Goal: Information Seeking & Learning: Find specific fact

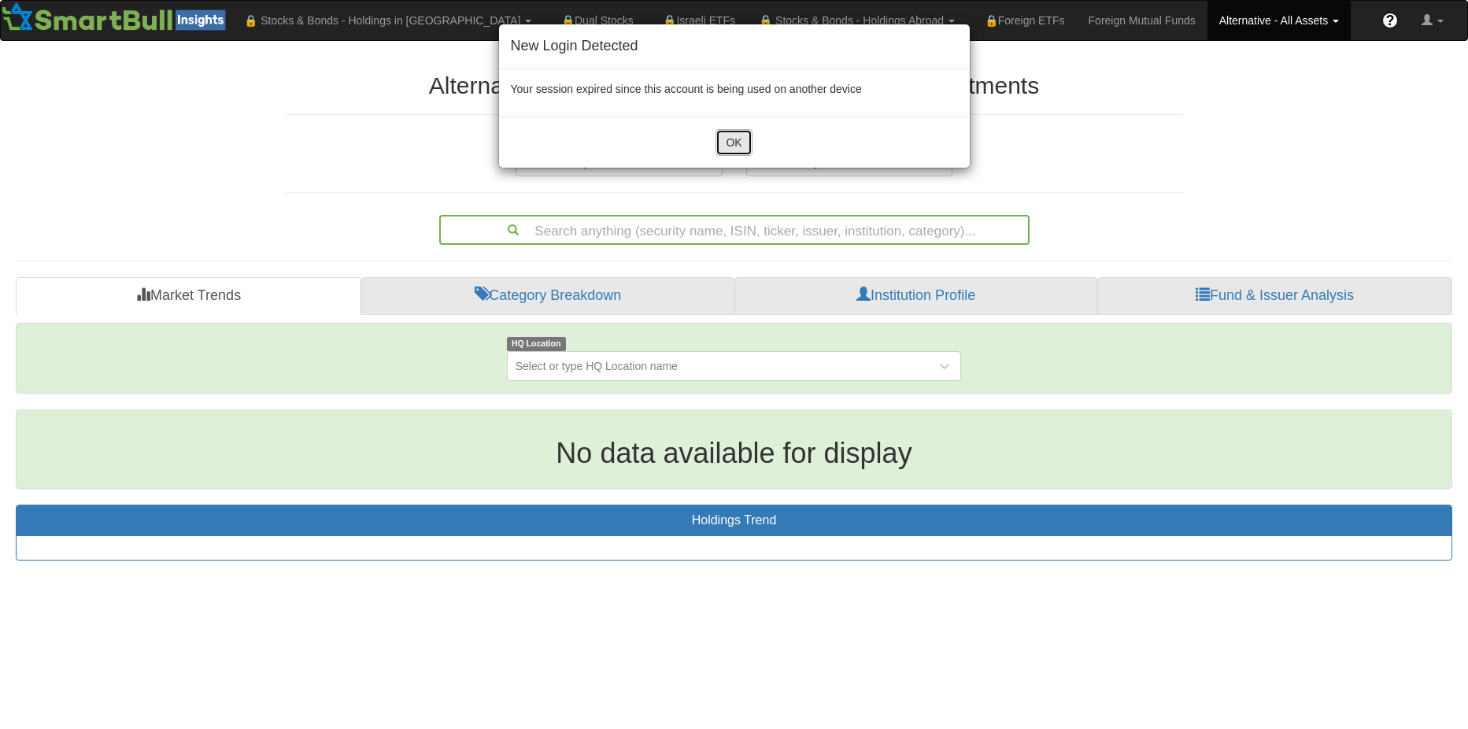
click at [728, 138] on button "OK" at bounding box center [733, 142] width 36 height 27
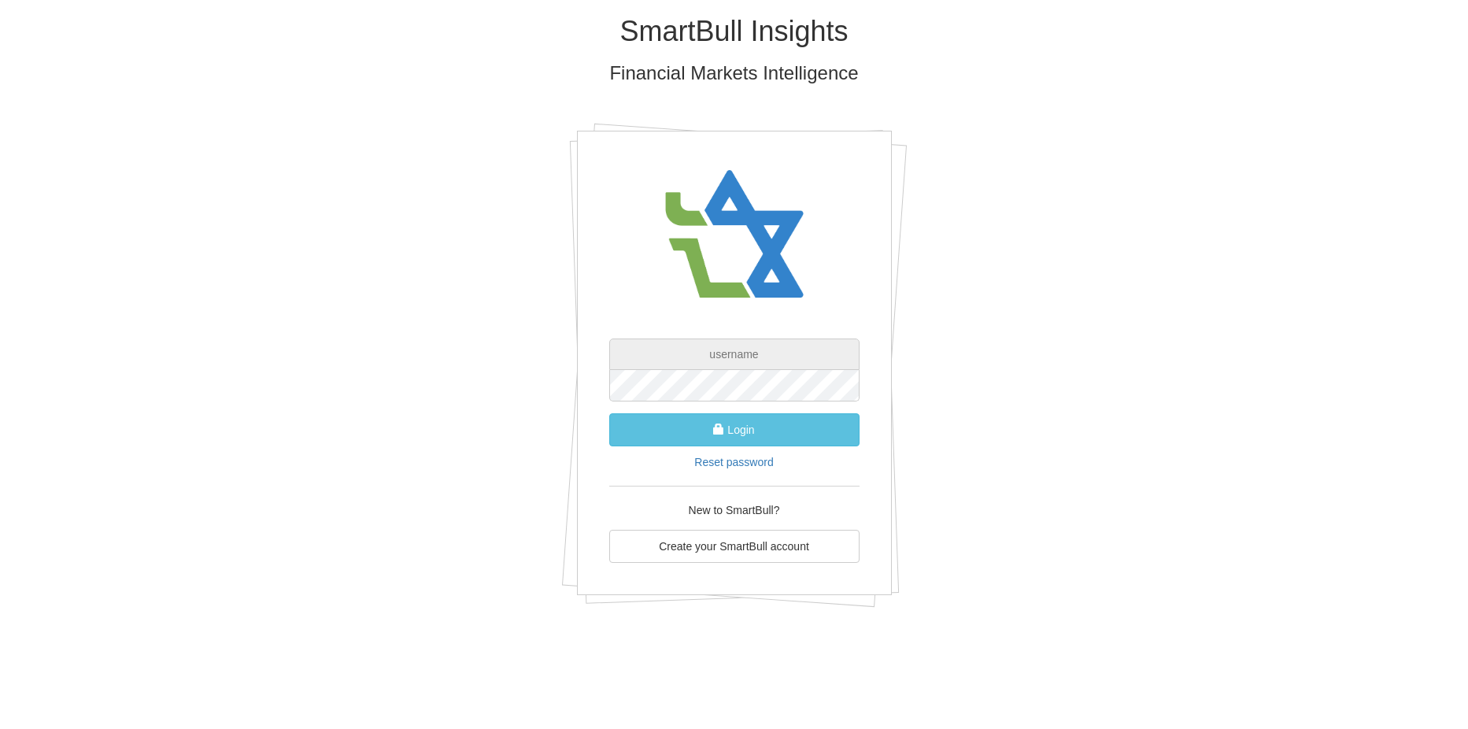
type input "[EMAIL_ADDRESS][PERSON_NAME][DOMAIN_NAME]"
click at [773, 425] on button "Login" at bounding box center [734, 429] width 250 height 33
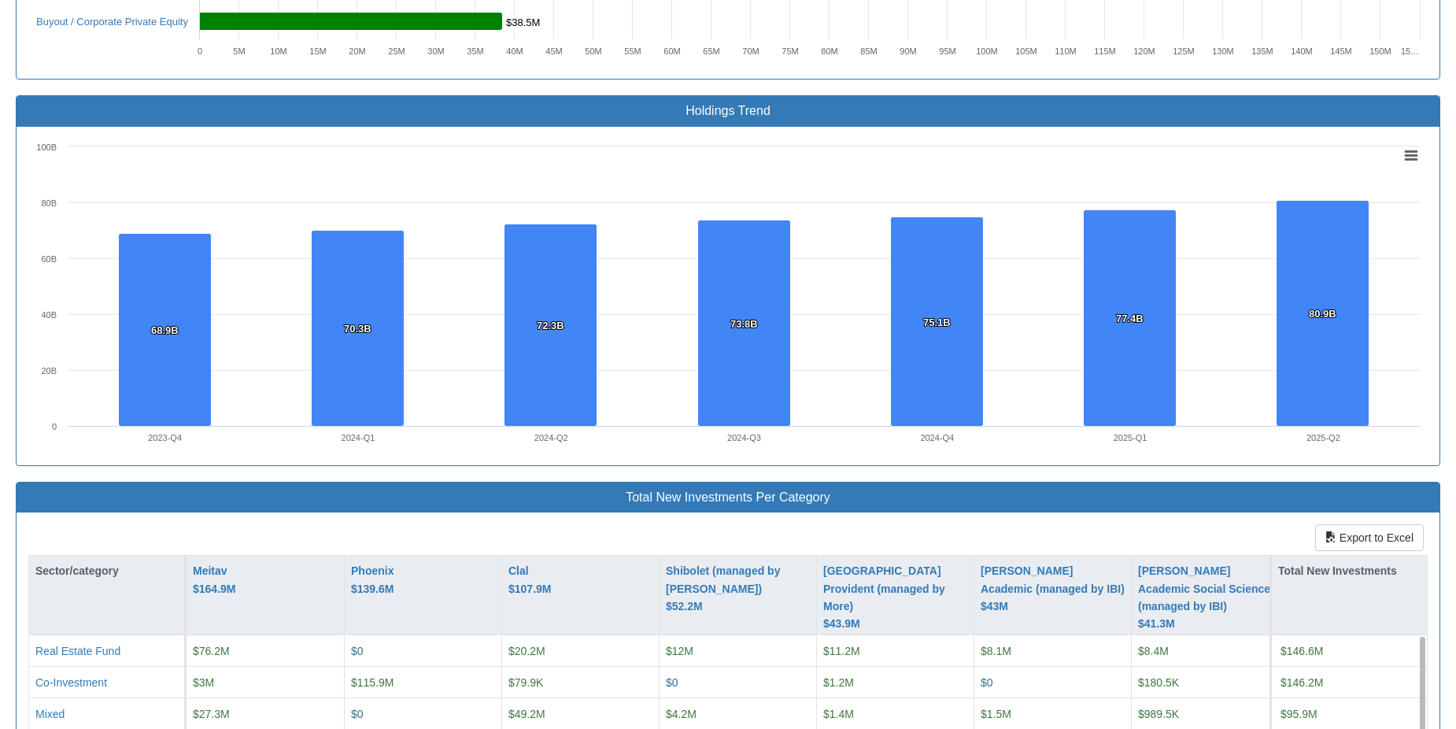
scroll to position [1390, 0]
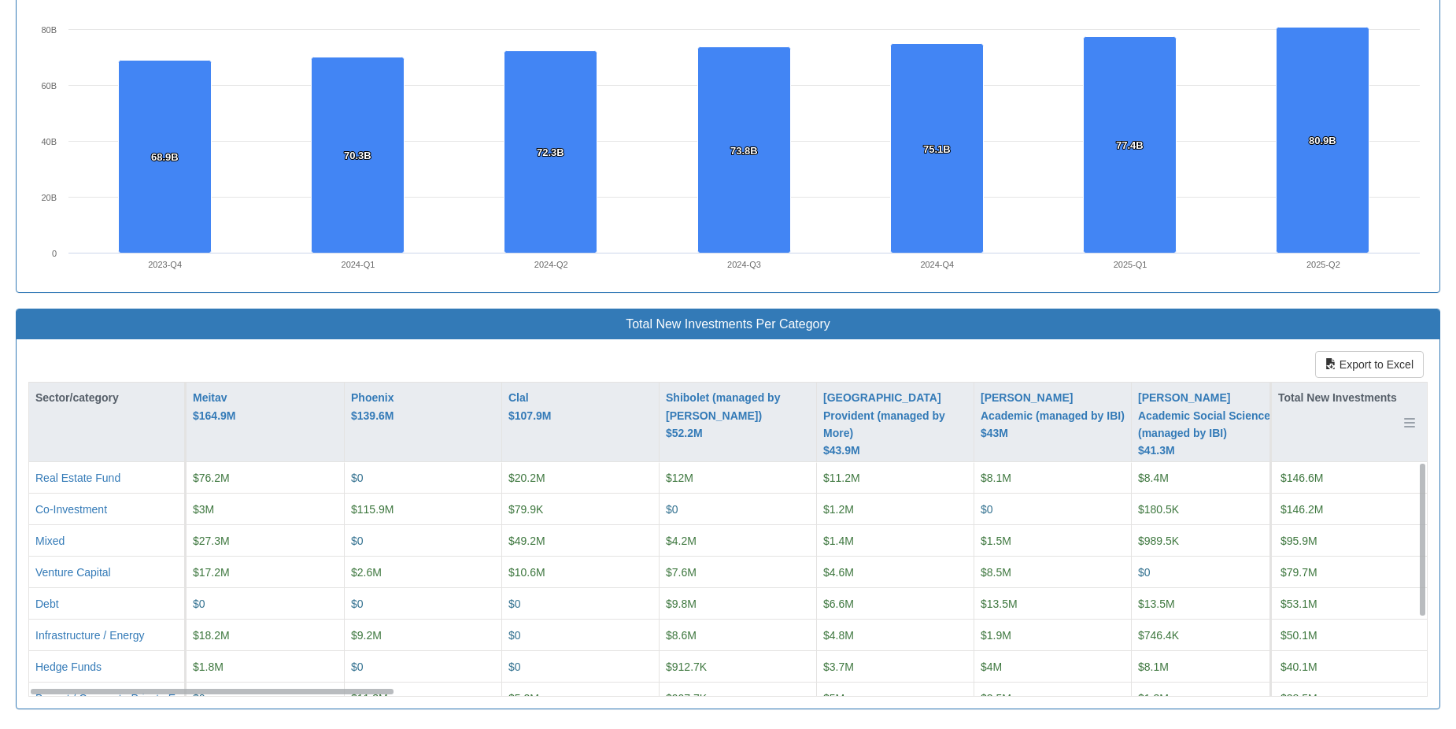
click at [1381, 427] on div "Total New Investments" at bounding box center [1349, 421] width 155 height 79
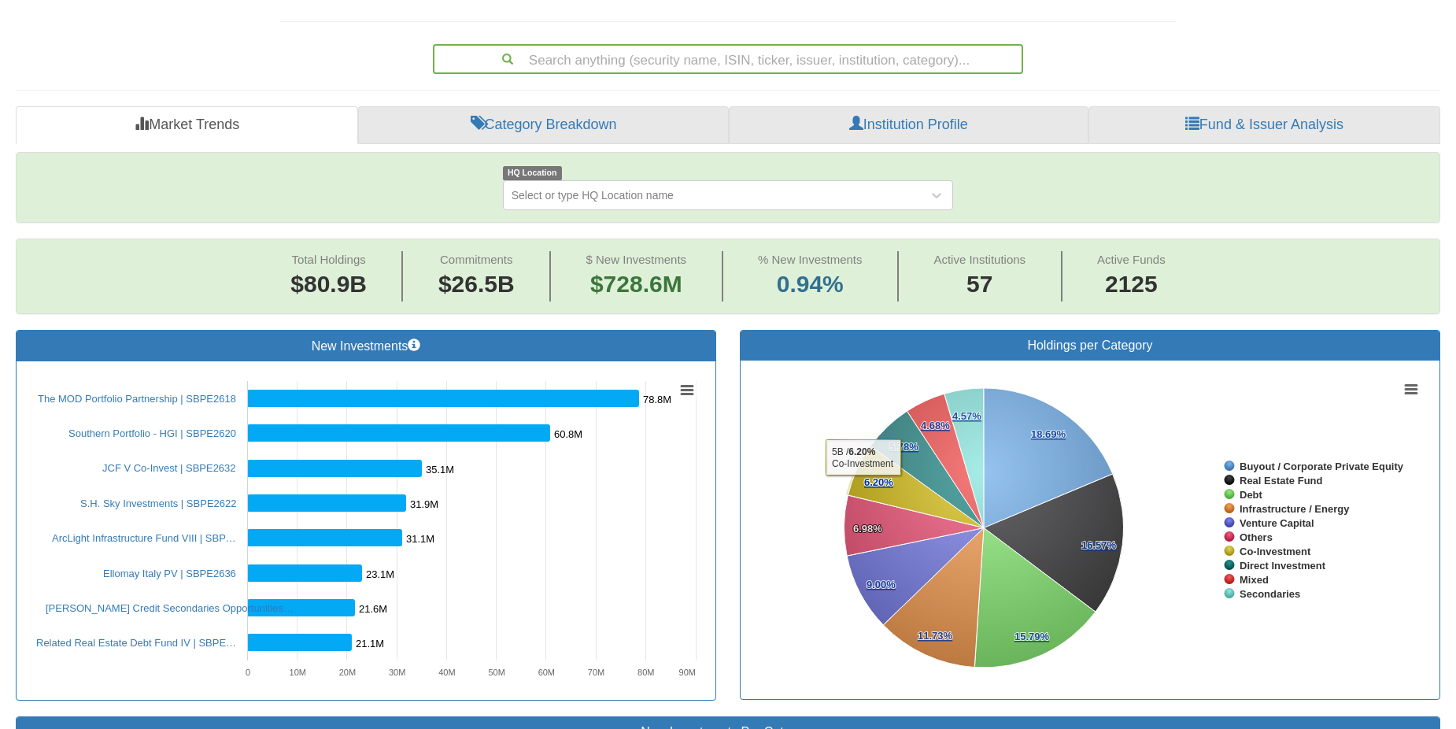
scroll to position [0, 0]
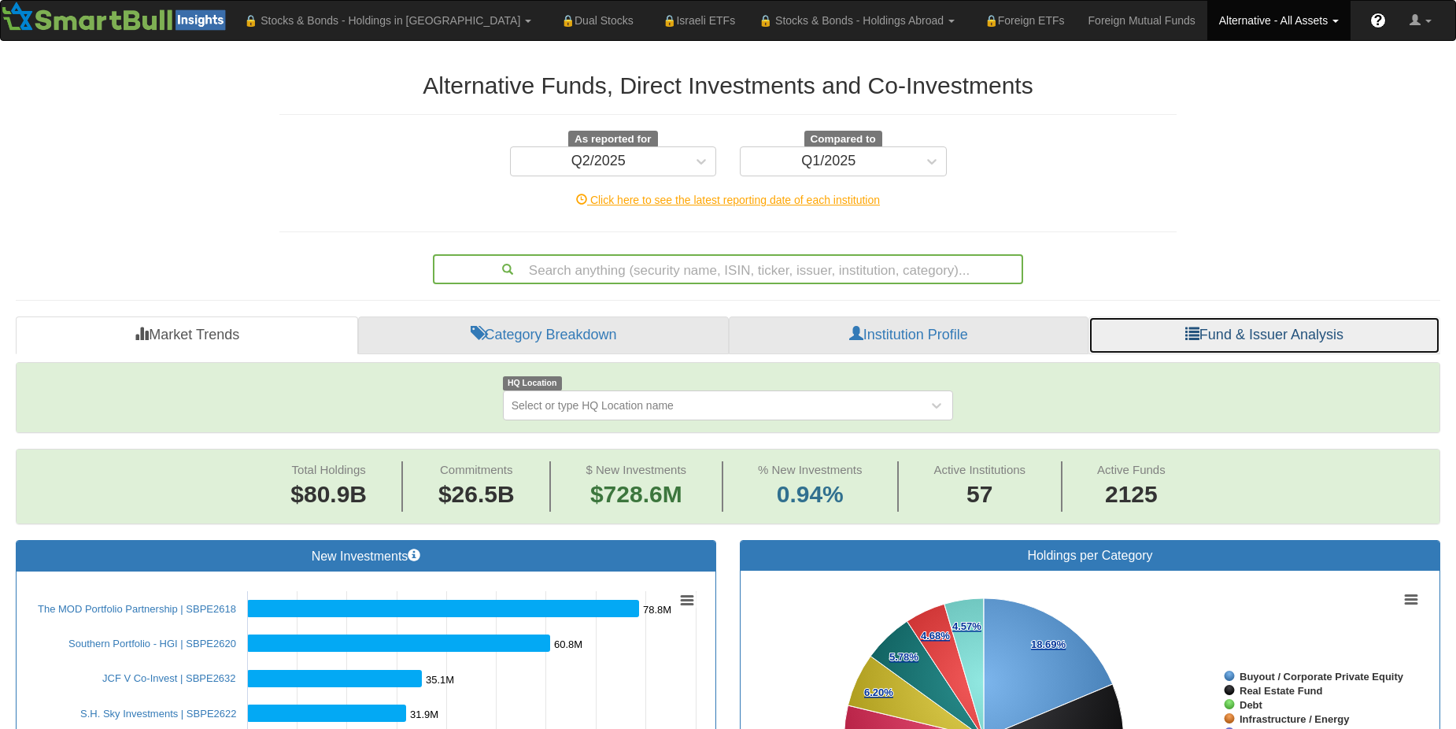
click at [1232, 345] on link "Fund & Issuer Analysis" at bounding box center [1264, 335] width 352 height 38
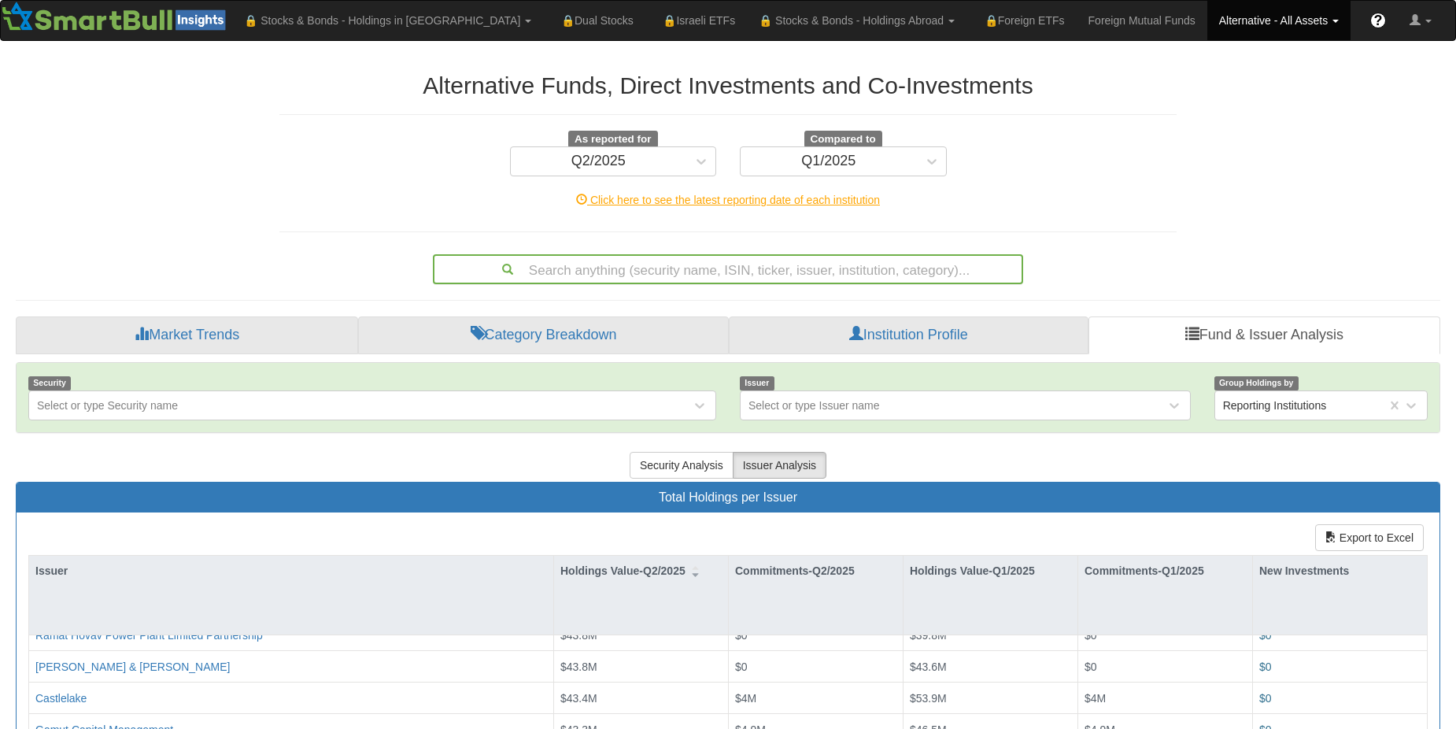
click at [639, 274] on div "Search anything (security name, ISIN, ticker, issuer, institution, category)..." at bounding box center [727, 269] width 587 height 27
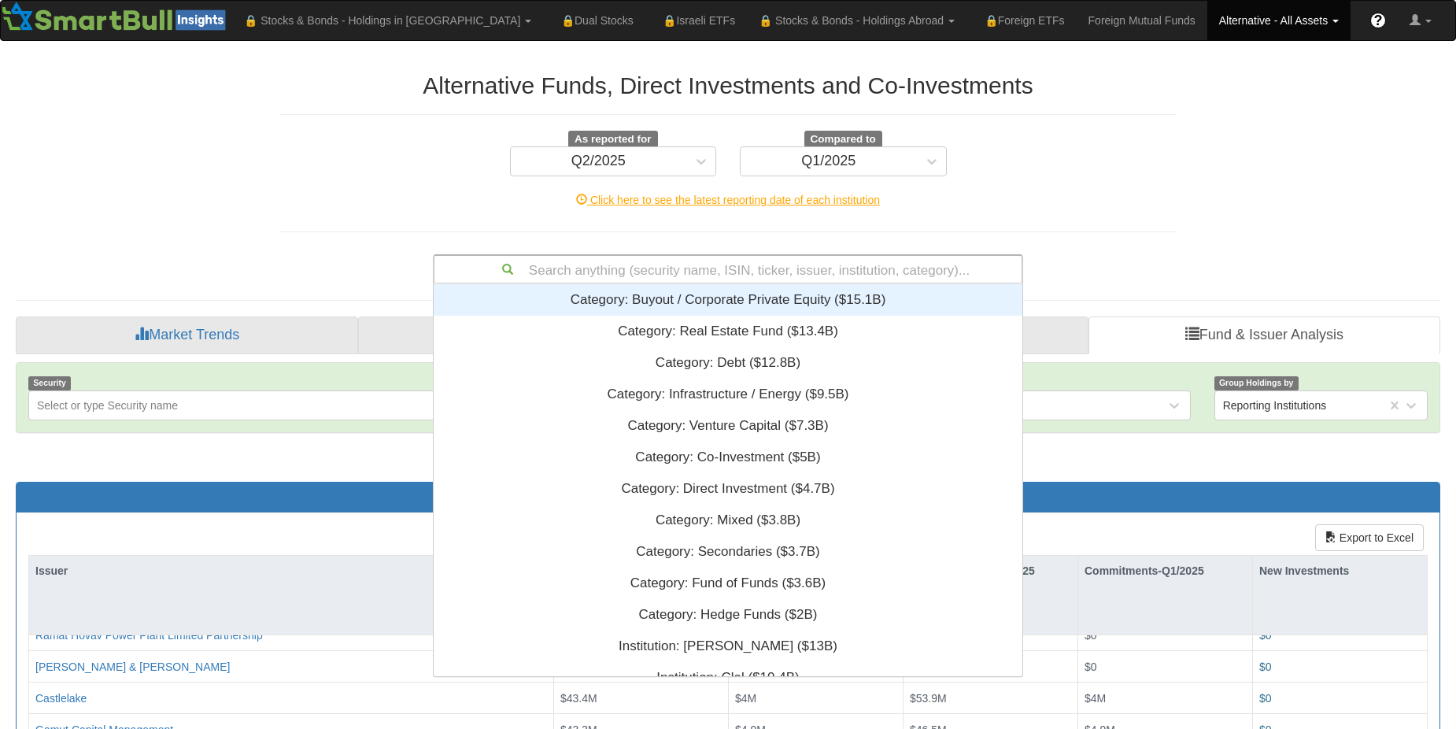
scroll to position [380, 577]
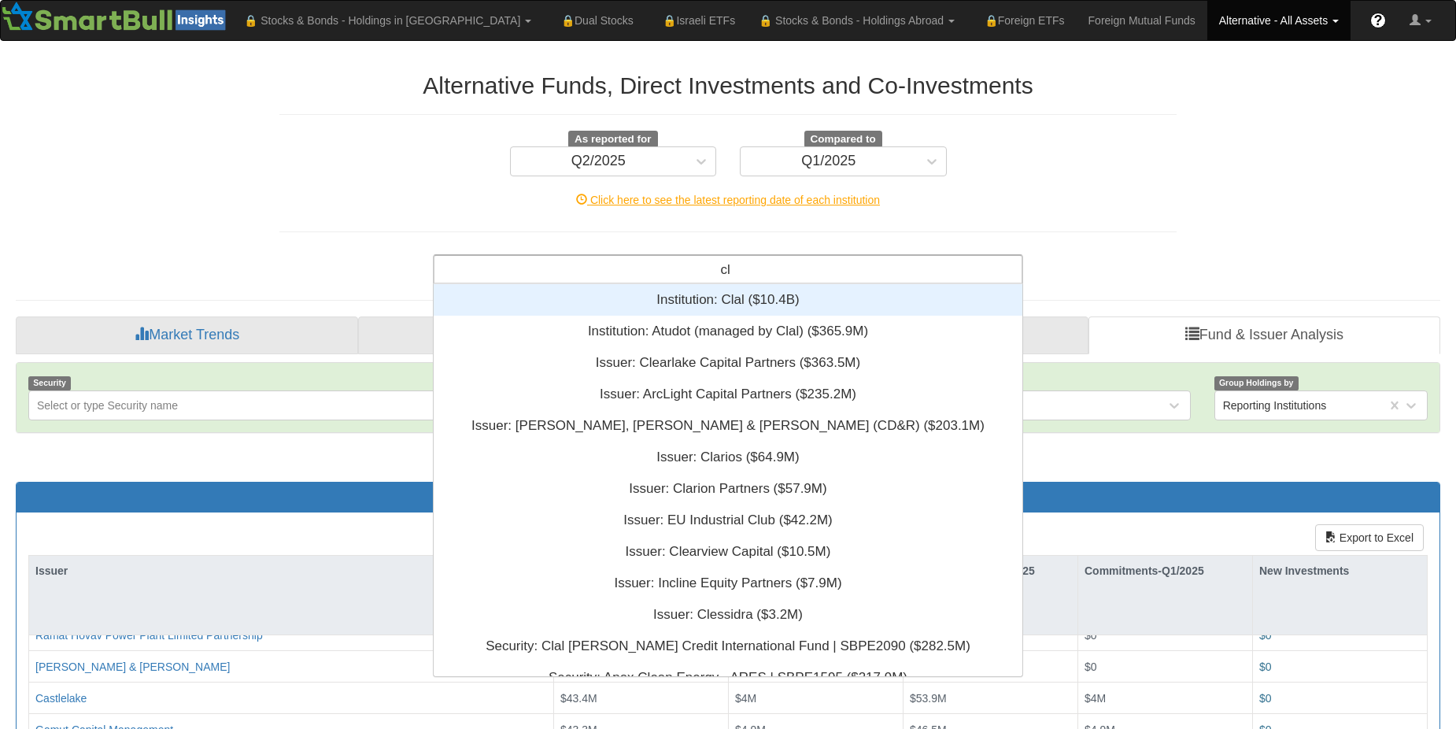
type input "clo"
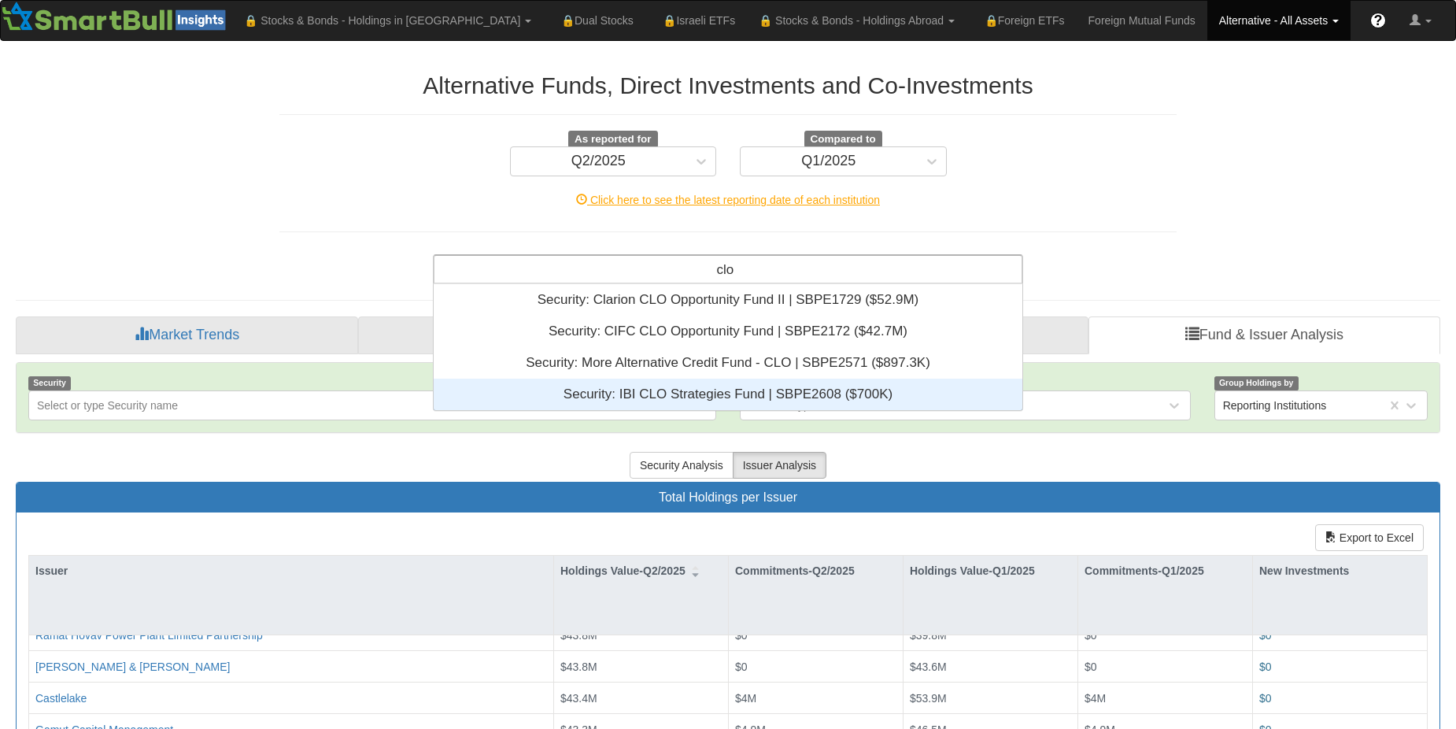
click at [735, 399] on div "Security: ‎IBI CLO Strategies Fund | SBPE2608 ‎($700K)‏" at bounding box center [728, 394] width 589 height 31
